Goal: Find specific page/section: Find specific page/section

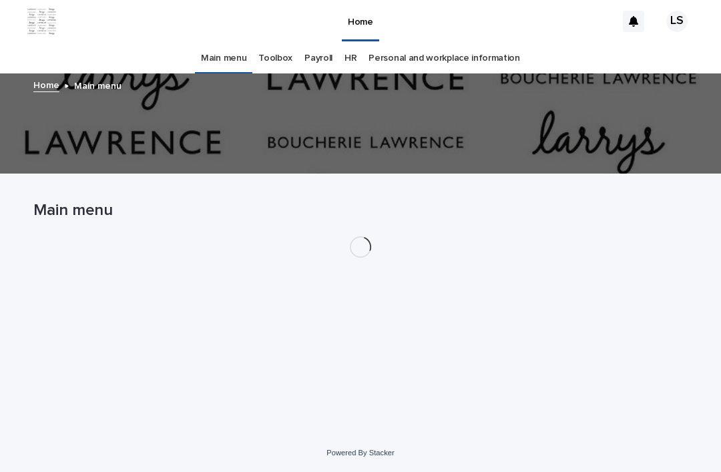
scroll to position [43, 0]
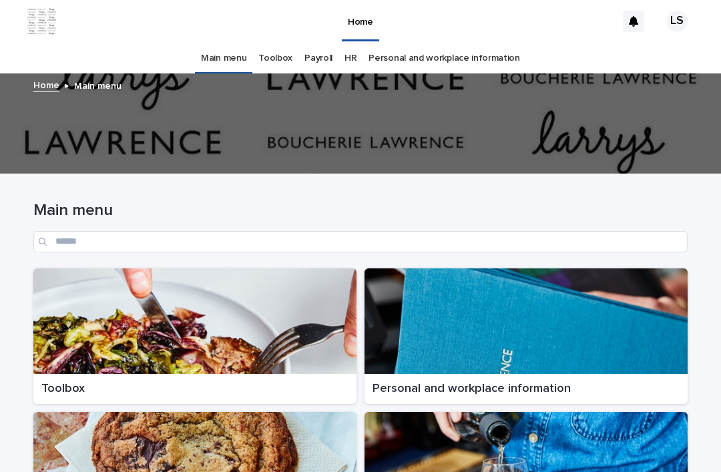
click at [168, 284] on div at bounding box center [194, 320] width 323 height 105
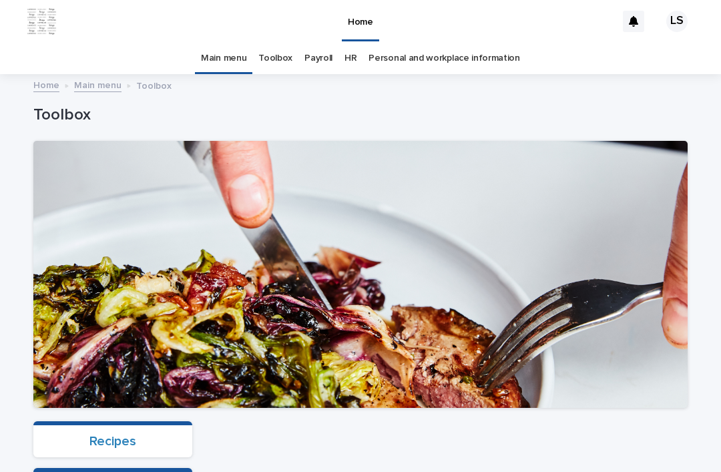
click at [101, 435] on link "Recipes" at bounding box center [112, 441] width 47 height 13
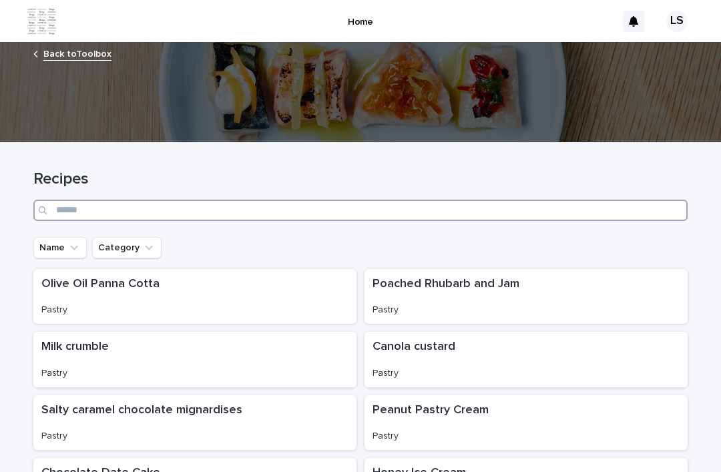
click at [290, 200] on input "Search" at bounding box center [360, 210] width 654 height 21
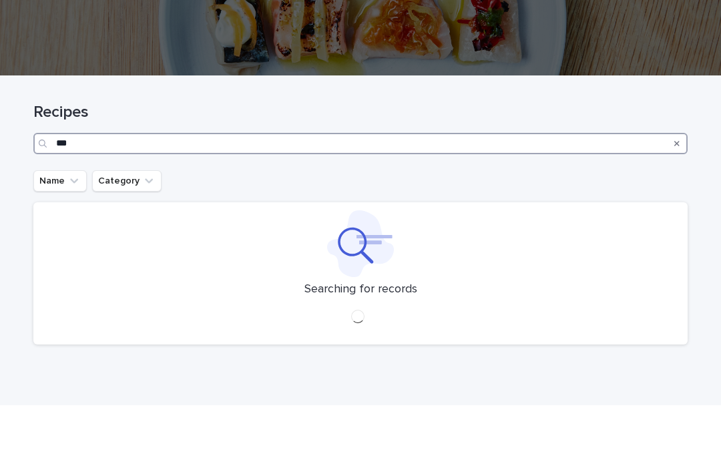
type input "****"
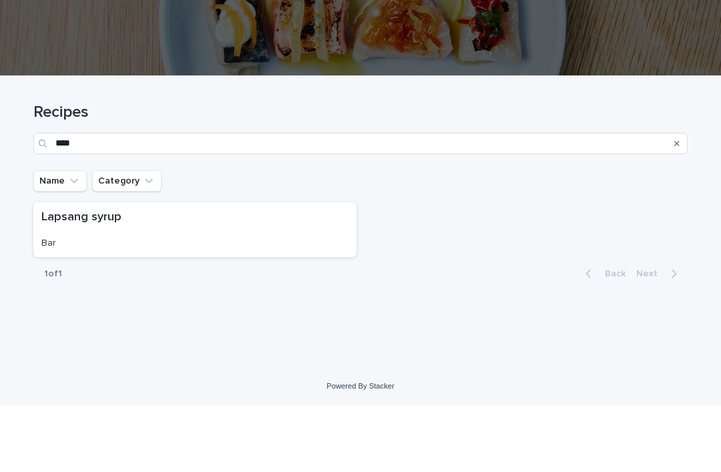
click at [153, 269] on div "Lapsang syrup Bar" at bounding box center [194, 296] width 323 height 55
